Goal: Task Accomplishment & Management: Use online tool/utility

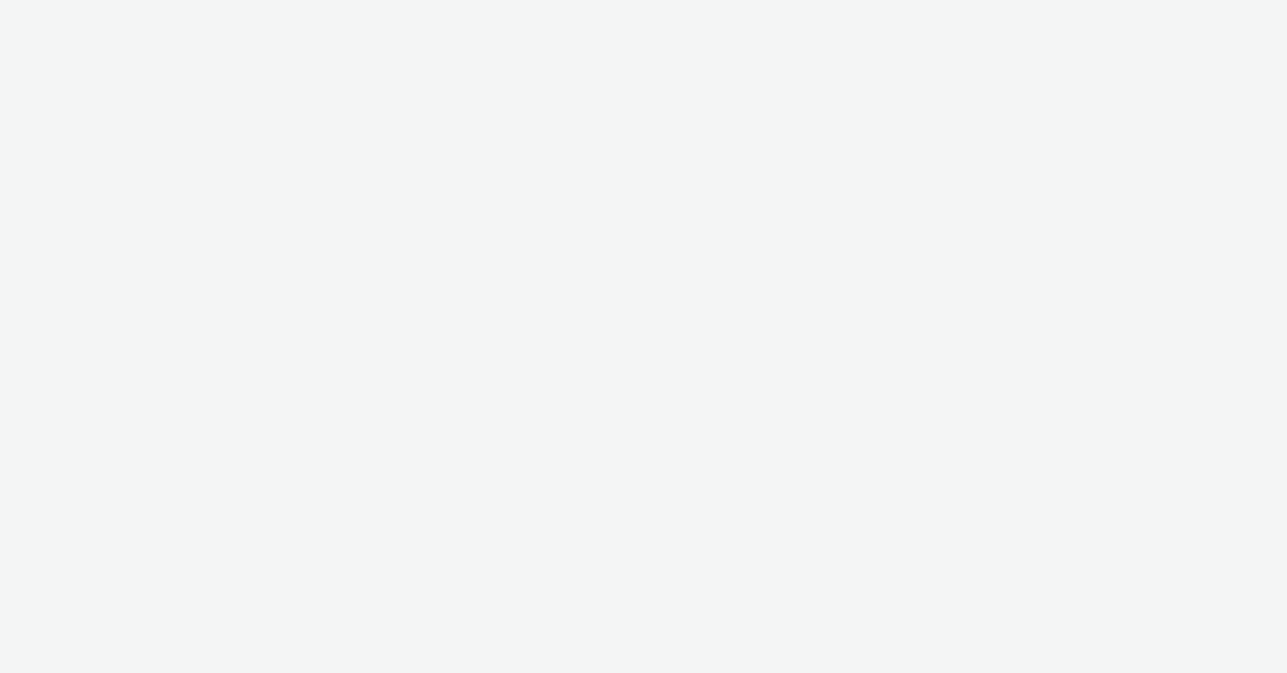
select select "47c37c18-910e-43a3-bb91-a2beb2847406"
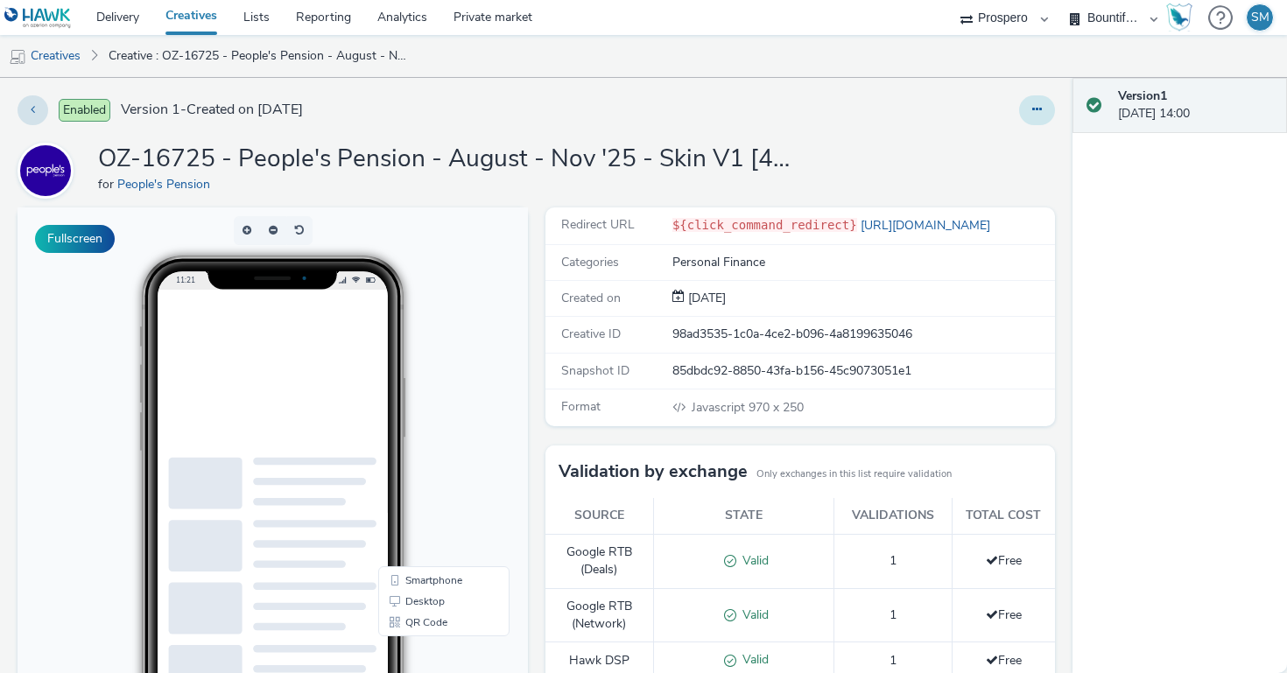
click at [1030, 110] on button at bounding box center [1037, 110] width 36 height 30
click at [994, 159] on link "Edit" at bounding box center [989, 145] width 131 height 35
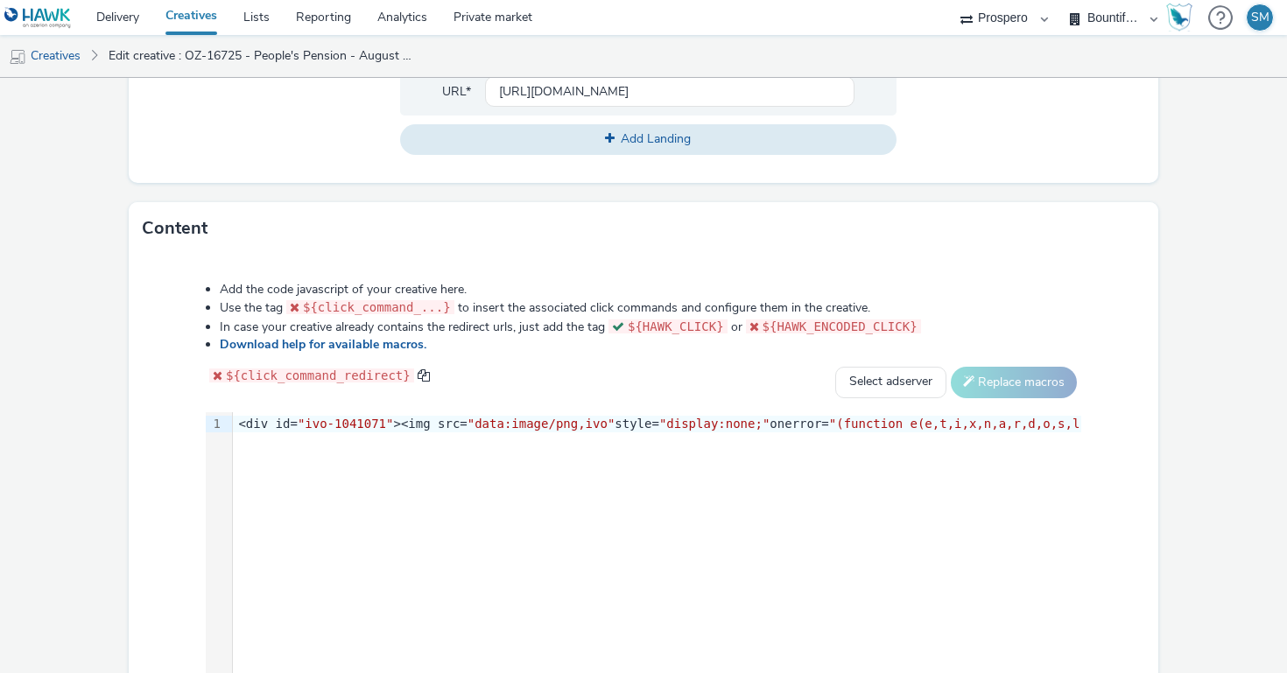
scroll to position [857, 0]
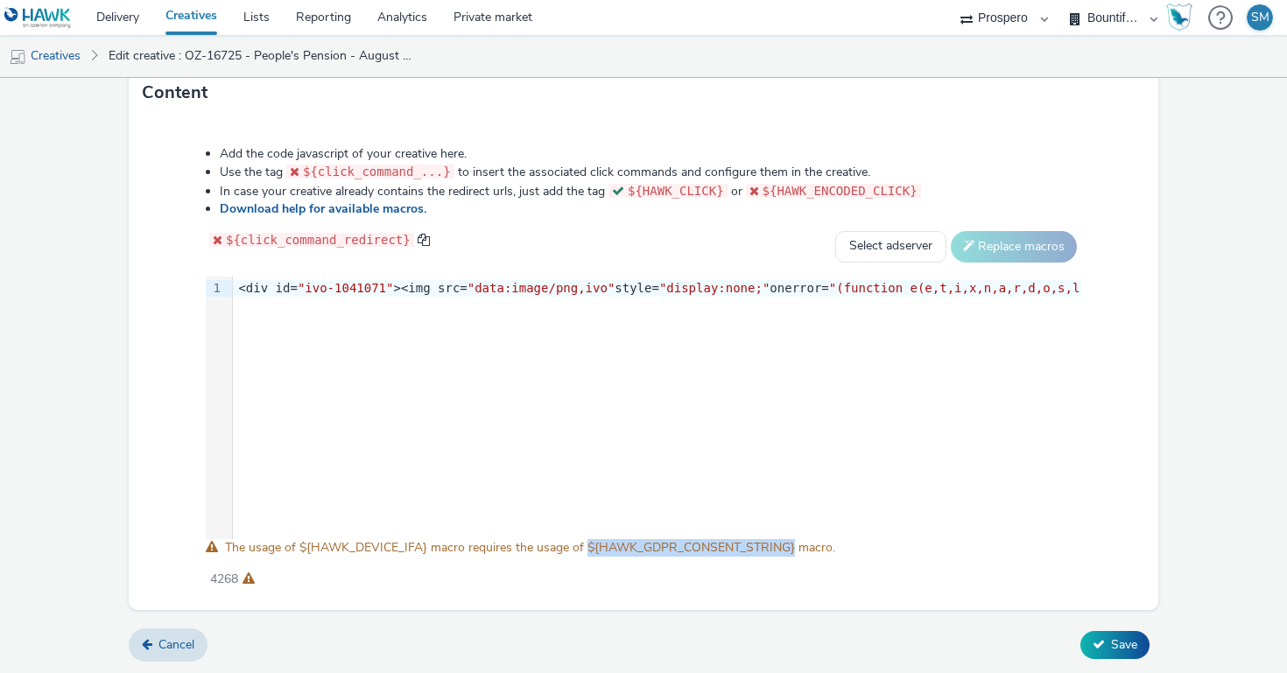
drag, startPoint x: 794, startPoint y: 548, endPoint x: 585, endPoint y: 550, distance: 209.3
click at [585, 550] on span "The usage of ${HAWK_DEVICE_IFA} macro requires the usage of ${HAWK_GDPR_CONSENT…" at bounding box center [530, 547] width 610 height 17
copy span "${HAWK_GDPR_CONSENT_STRING}"
click at [233, 285] on div "9 1 ›" at bounding box center [219, 408] width 27 height 263
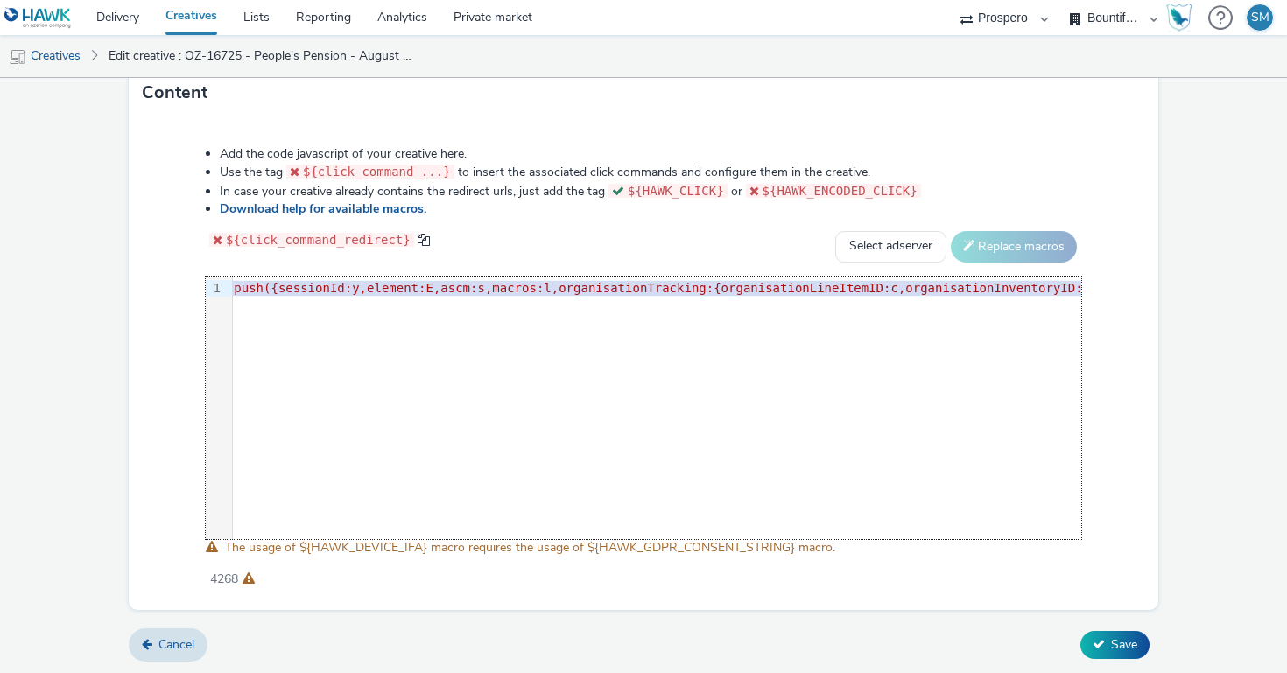
scroll to position [0, 5677]
drag, startPoint x: 239, startPoint y: 286, endPoint x: 1134, endPoint y: 526, distance: 926.5
click at [1134, 527] on div "Add the code javascript of your creative here. Use the tag ${click_command_...}…" at bounding box center [644, 357] width 1002 height 449
copy div "<div id= "ivo-1041071" ><img src= "data:image/png,ivo" style= "display:none;" o…"
click at [857, 553] on div "Add the code javascript of your creative here. Use the tag ${click_command_...}…" at bounding box center [644, 357] width 1002 height 449
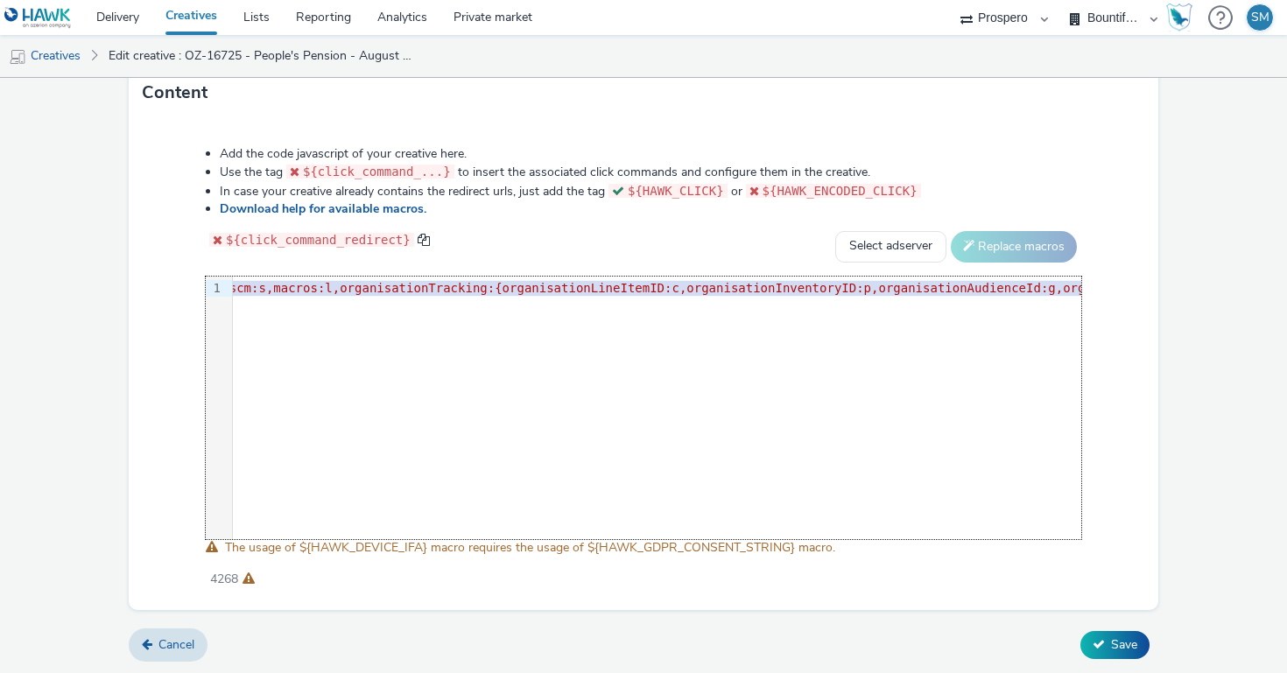
drag, startPoint x: 845, startPoint y: 546, endPoint x: 222, endPoint y: 551, distance: 622.6
click at [222, 551] on div "Add the code javascript of your creative here. Use the tag ${click_command_...}…" at bounding box center [644, 357] width 1002 height 449
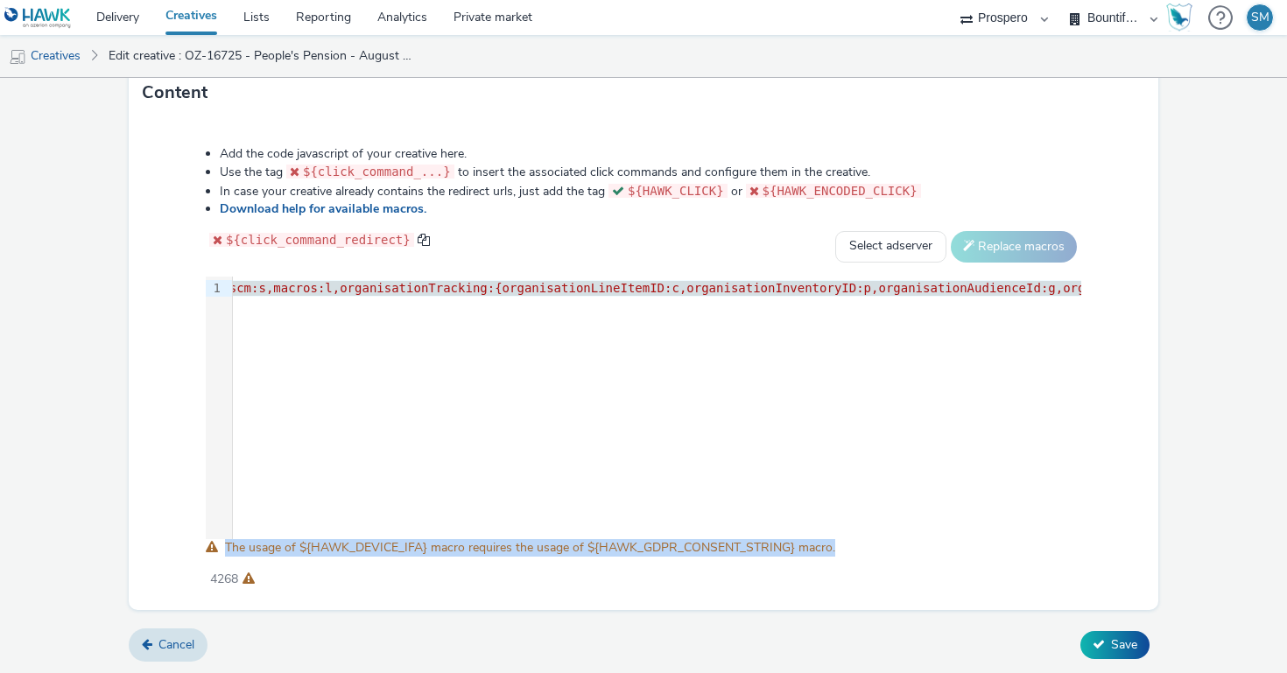
drag, startPoint x: 222, startPoint y: 551, endPoint x: 834, endPoint y: 551, distance: 612.0
click at [834, 551] on div "Add the code javascript of your creative here. Use the tag ${click_command_...}…" at bounding box center [644, 357] width 1002 height 449
copy span "The usage of ${HAWK_DEVICE_IFA} macro requires the usage of ${HAWK_GDPR_CONSENT…"
